Goal: Navigation & Orientation: Find specific page/section

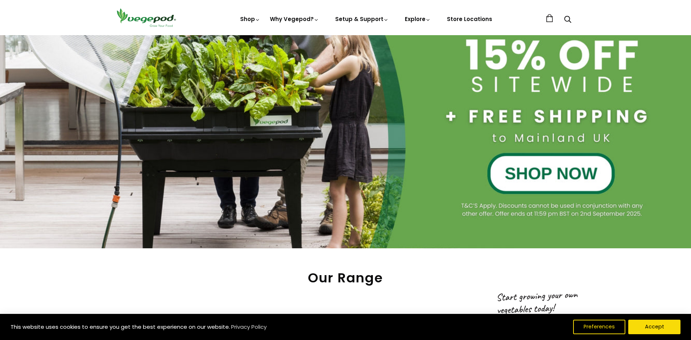
scroll to position [109, 0]
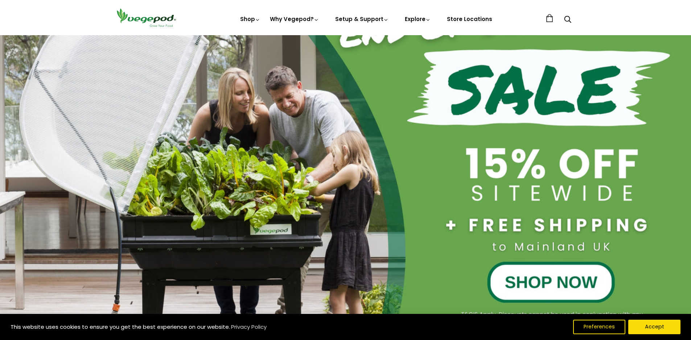
click at [538, 283] on div at bounding box center [345, 150] width 691 height 414
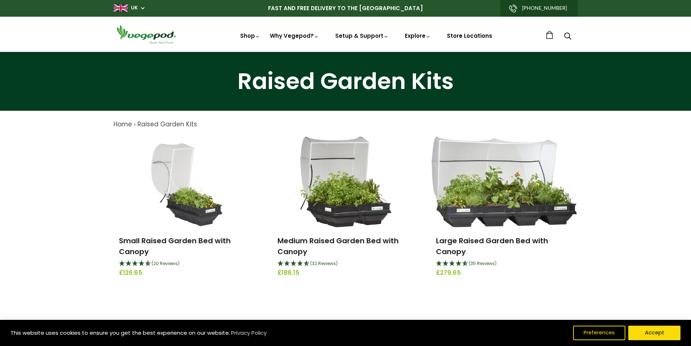
click at [461, 34] on link "Store Locations" at bounding box center [469, 36] width 45 height 8
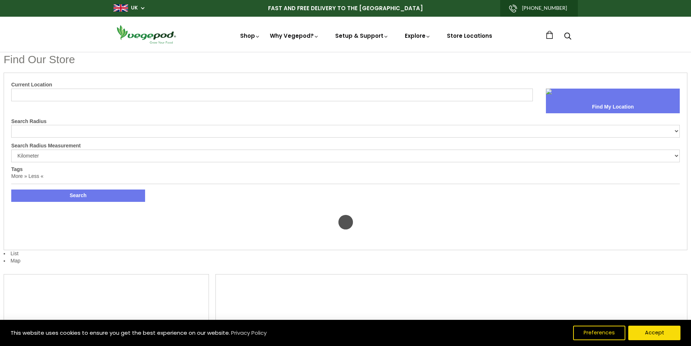
select select "m"
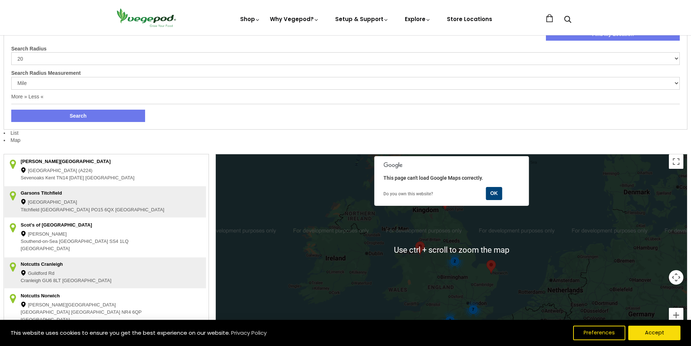
scroll to position [109, 0]
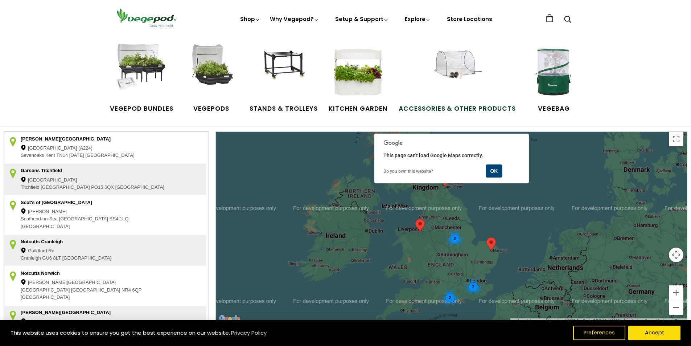
click at [453, 76] on img at bounding box center [457, 71] width 54 height 54
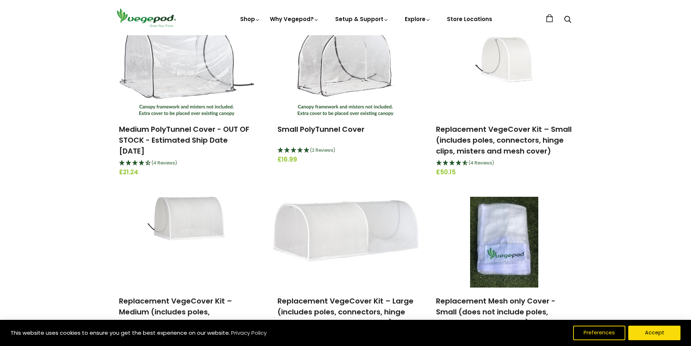
scroll to position [181, 0]
